Goal: Task Accomplishment & Management: Complete application form

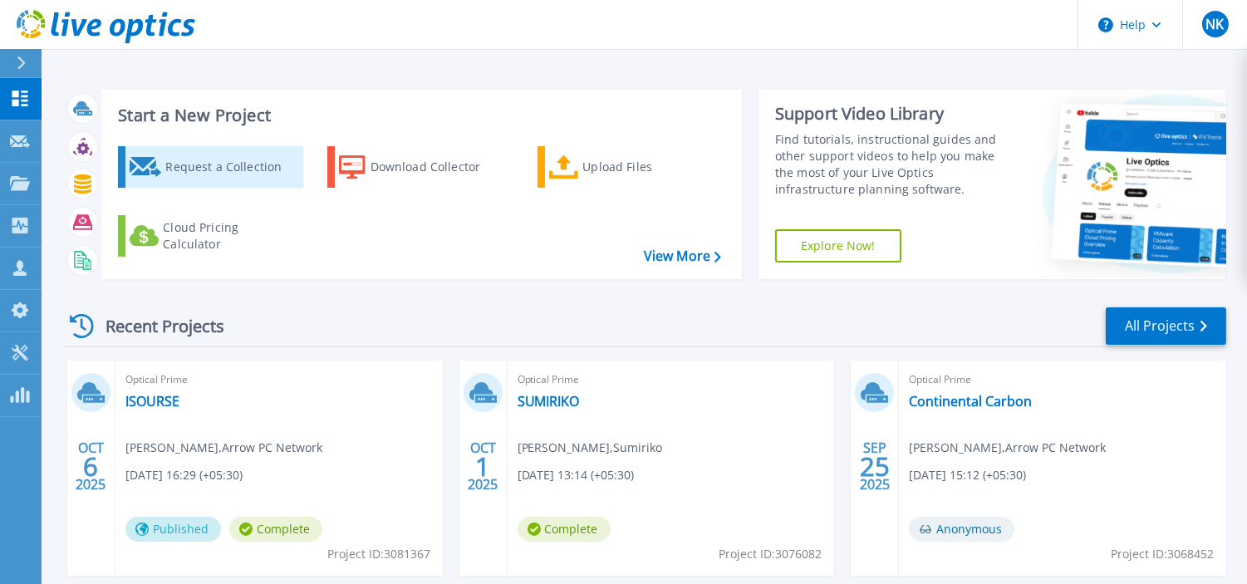
click at [202, 169] on div "Request a Collection" at bounding box center [231, 166] width 133 height 33
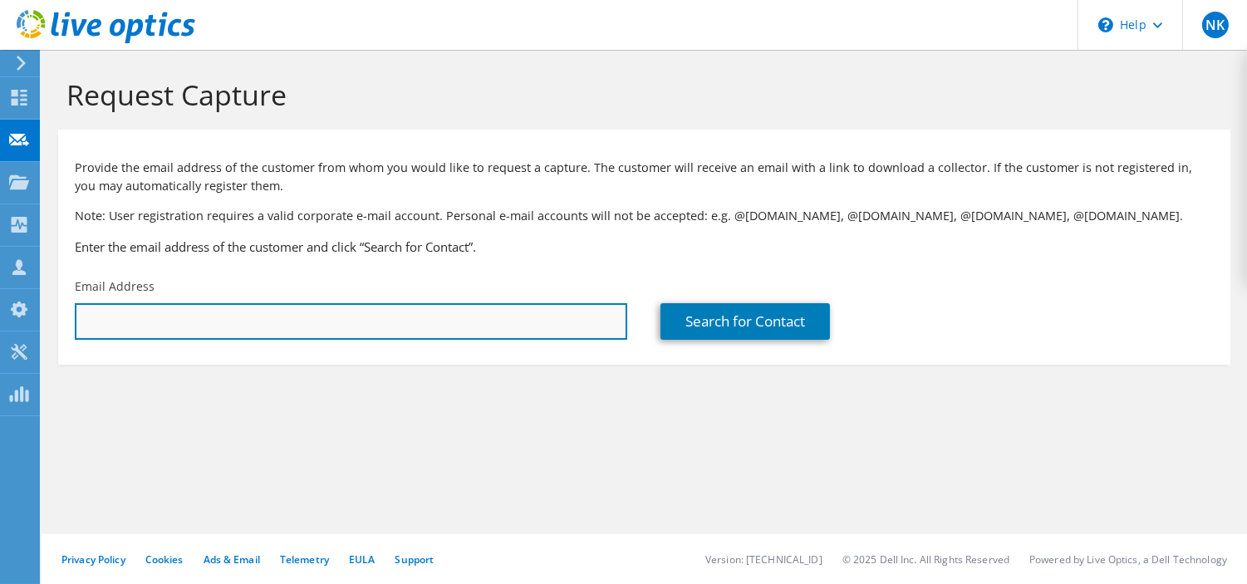
click at [427, 316] on input "text" at bounding box center [351, 321] width 552 height 37
paste input "amit.sharma@bmu.edu.in"
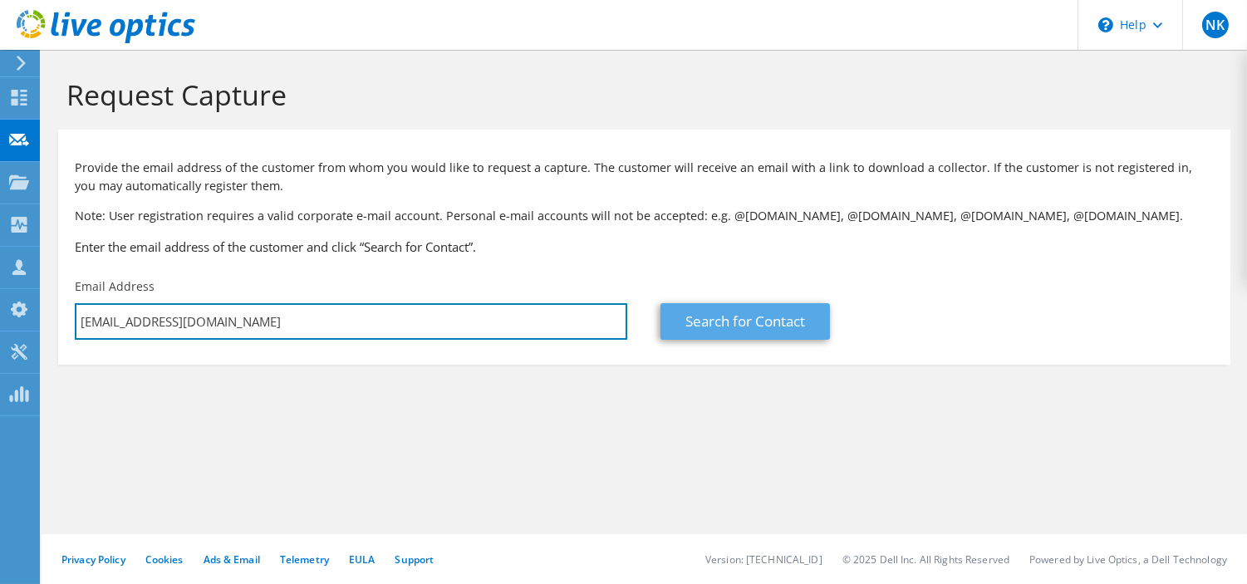
type input "amit.sharma@bmu.edu.in"
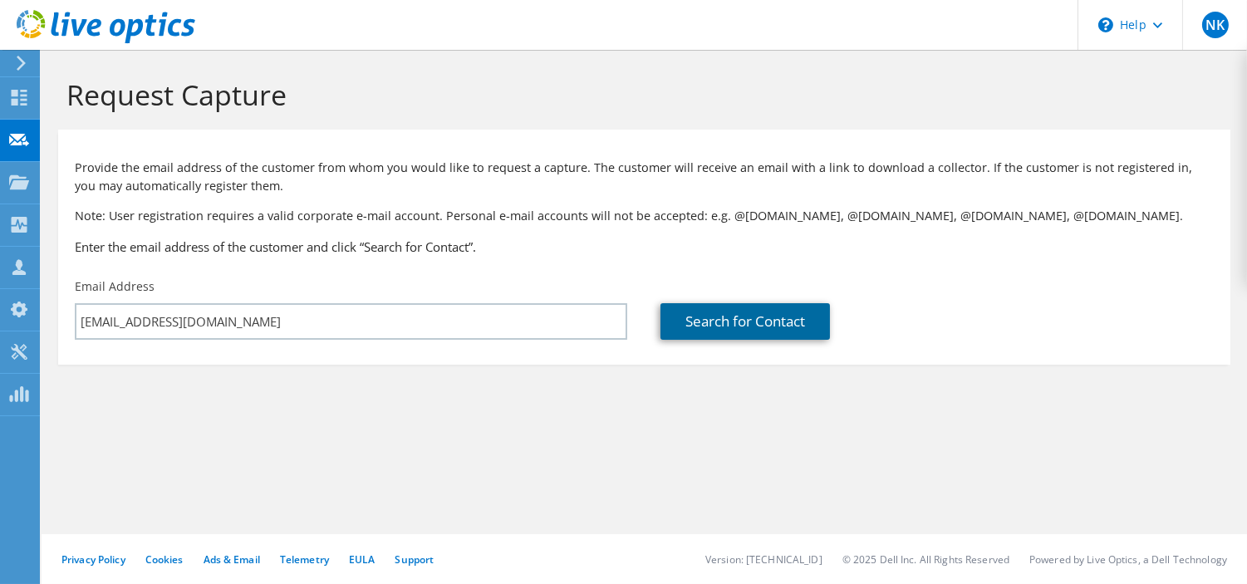
click at [729, 314] on link "Search for Contact" at bounding box center [744, 321] width 169 height 37
type input "BML MUNJAL UNIVERSITY"
type input "Amit"
type input "Sharma"
type input "[GEOGRAPHIC_DATA]"
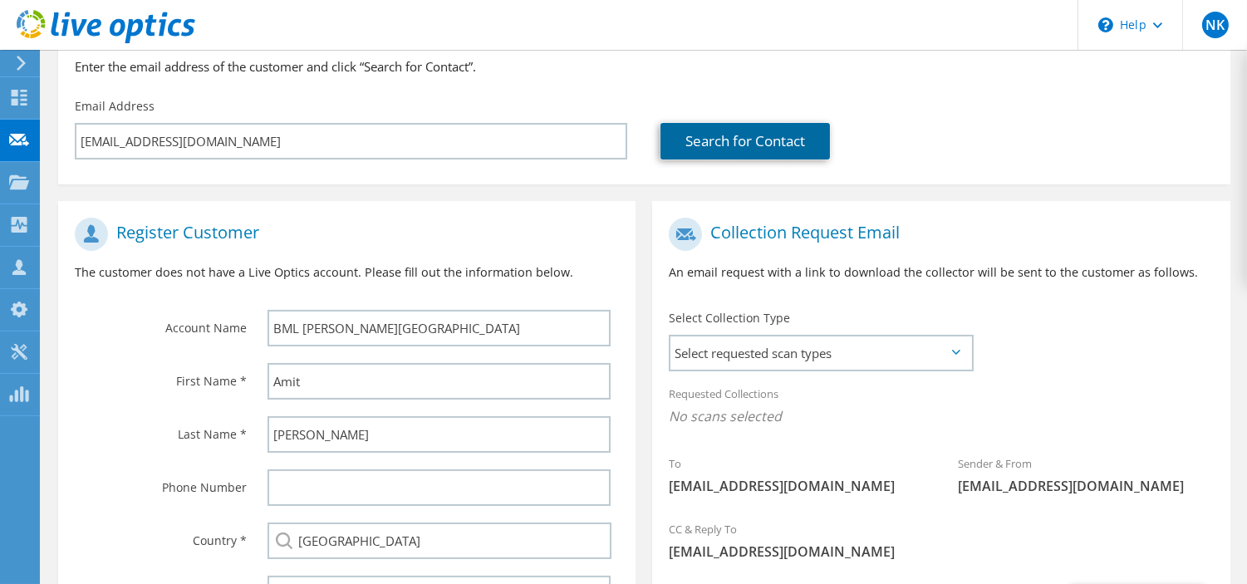
scroll to position [345, 0]
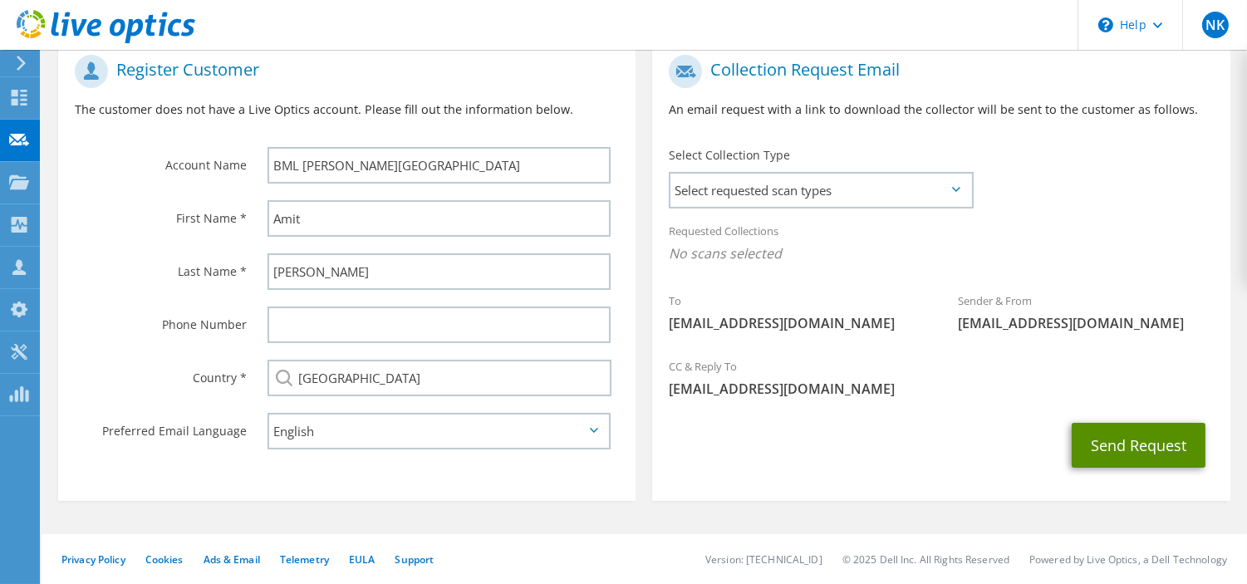
click at [1135, 442] on button "Send Request" at bounding box center [1138, 445] width 134 height 45
